Goal: Information Seeking & Learning: Learn about a topic

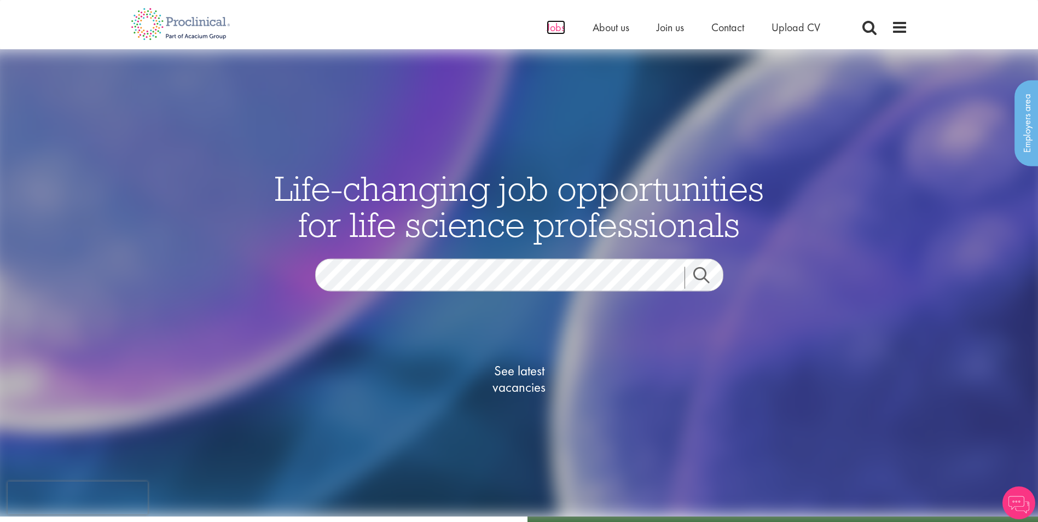
click at [547, 27] on span "Jobs" at bounding box center [556, 27] width 19 height 14
click at [531, 377] on span "See latest vacancies" at bounding box center [519, 378] width 109 height 33
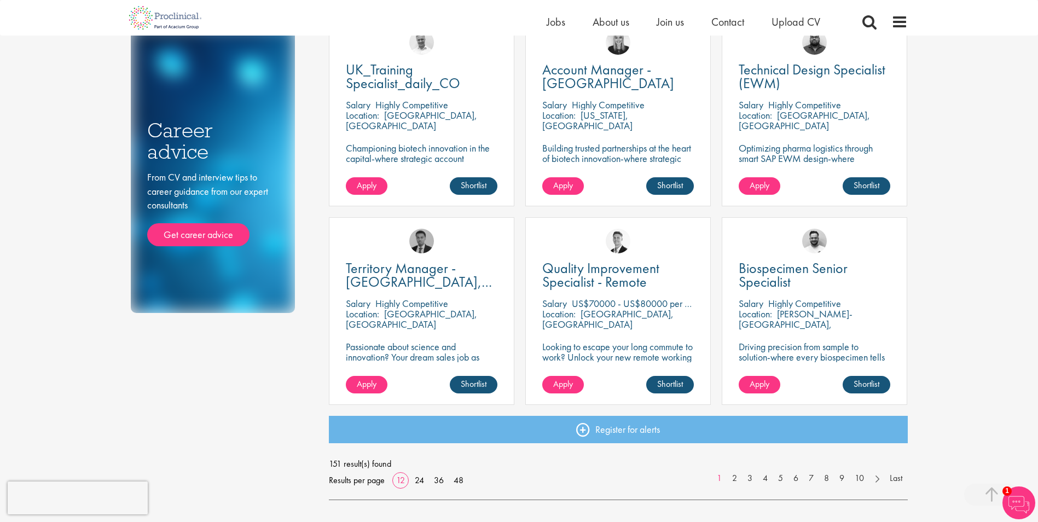
scroll to position [634, 0]
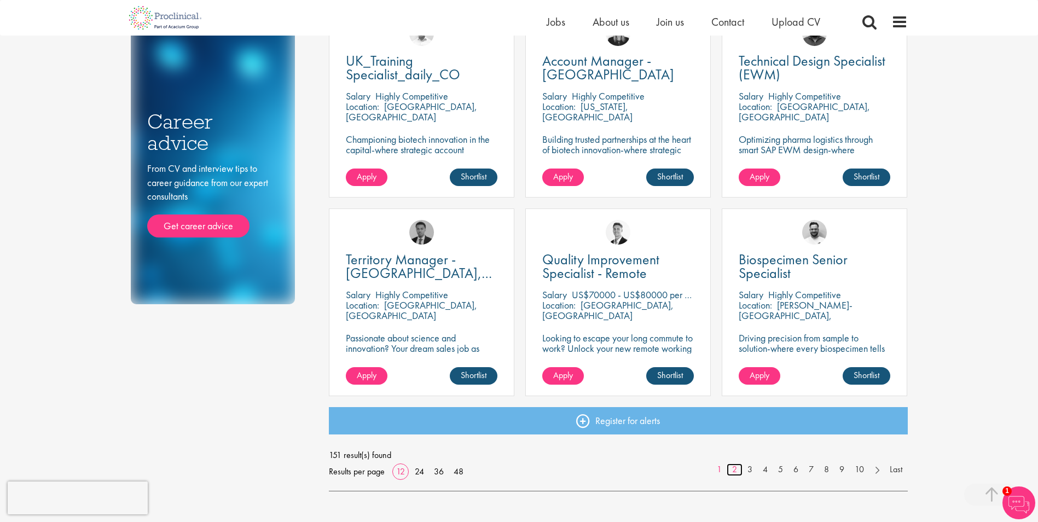
click at [734, 468] on link "2" at bounding box center [735, 469] width 16 height 13
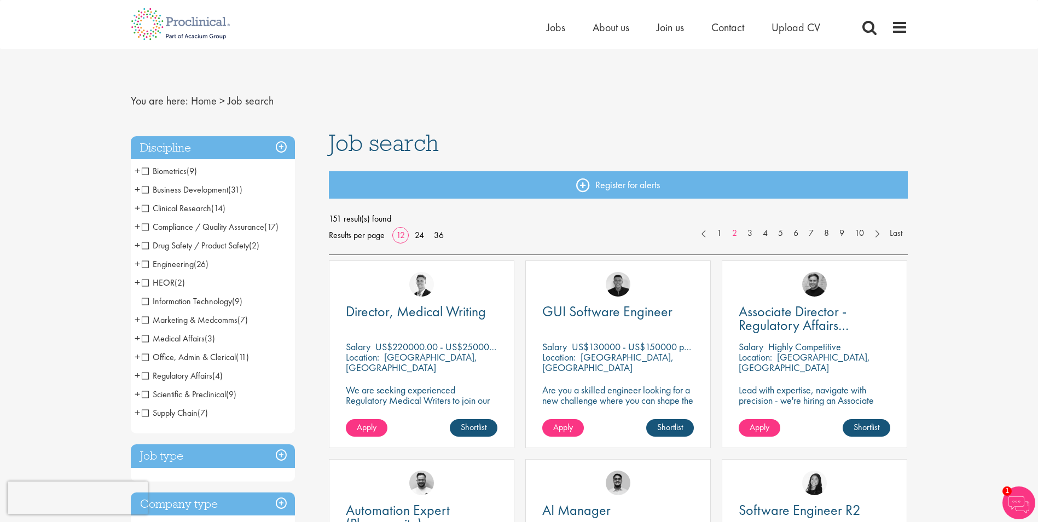
click at [164, 359] on span "Office, Admin & Clerical" at bounding box center [189, 356] width 94 height 11
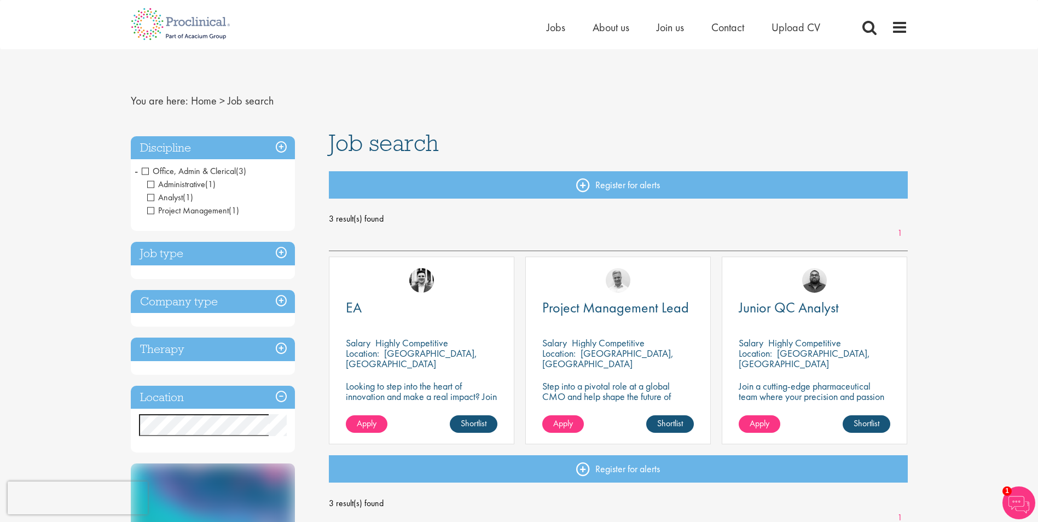
click at [401, 328] on div "EA" at bounding box center [422, 315] width 152 height 28
click at [397, 357] on p "Zug, Switzerland" at bounding box center [411, 358] width 131 height 23
click at [418, 389] on p "Looking to step into the heart of innovation and make a real impact? Join our p…" at bounding box center [422, 407] width 152 height 52
click at [396, 393] on p "Looking to step into the heart of innovation and make a real impact? Join our p…" at bounding box center [422, 407] width 152 height 52
click at [468, 426] on link "Shortlist" at bounding box center [474, 424] width 48 height 18
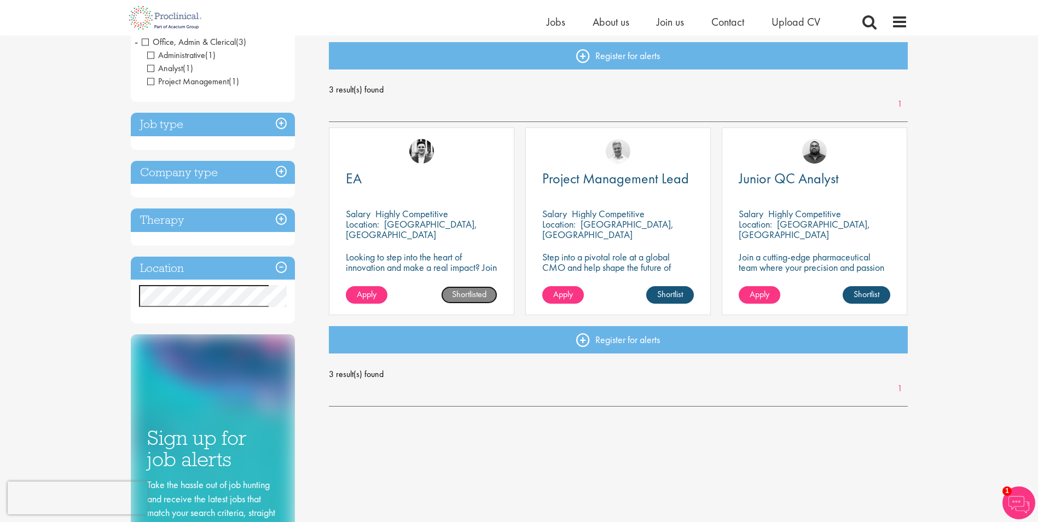
scroll to position [125, 0]
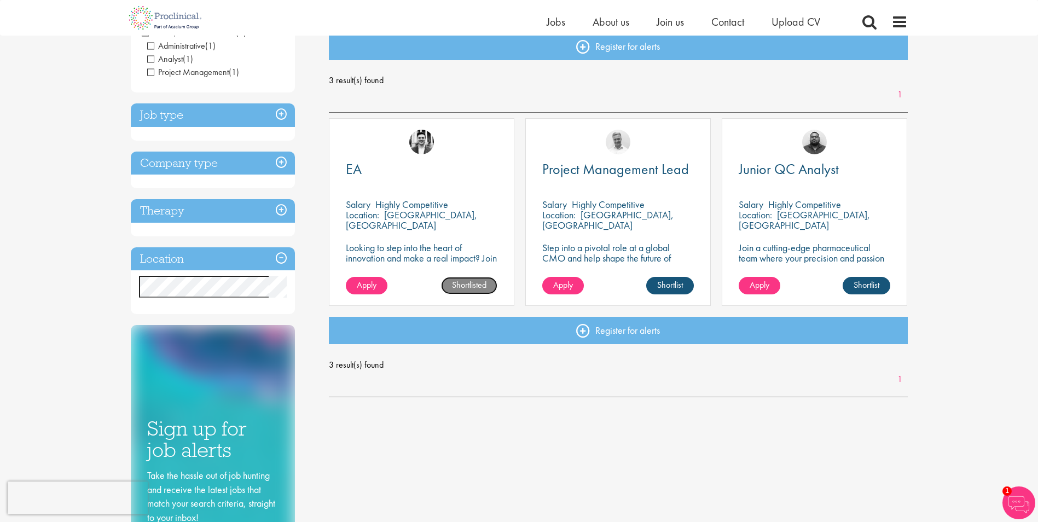
click at [463, 285] on link "Shortlisted" at bounding box center [469, 286] width 56 height 18
click at [395, 221] on div "Location: Zug, Switzerland" at bounding box center [422, 221] width 152 height 22
click at [381, 185] on div "EA" at bounding box center [422, 177] width 152 height 28
click at [357, 167] on span "EA" at bounding box center [354, 169] width 16 height 19
